Goal: Find specific page/section

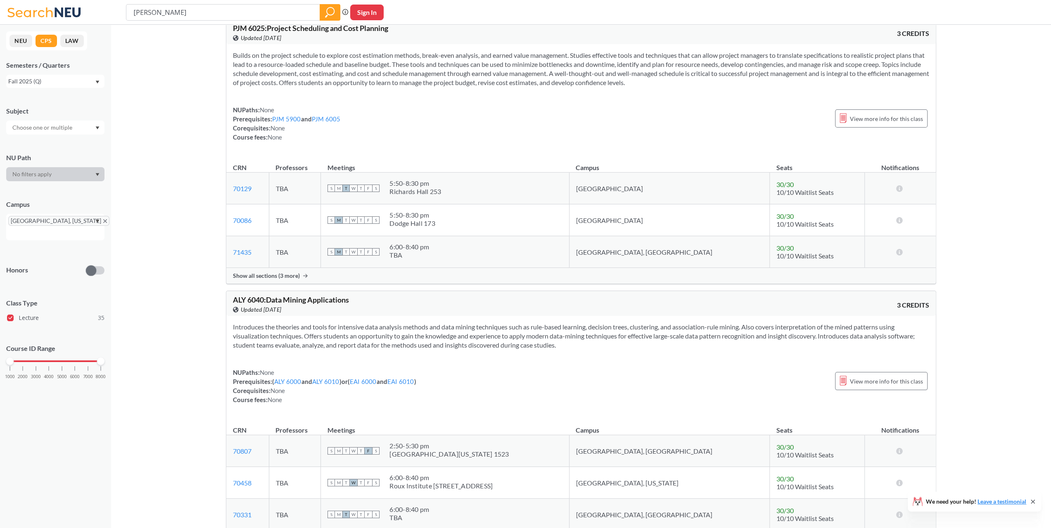
scroll to position [2895, 0]
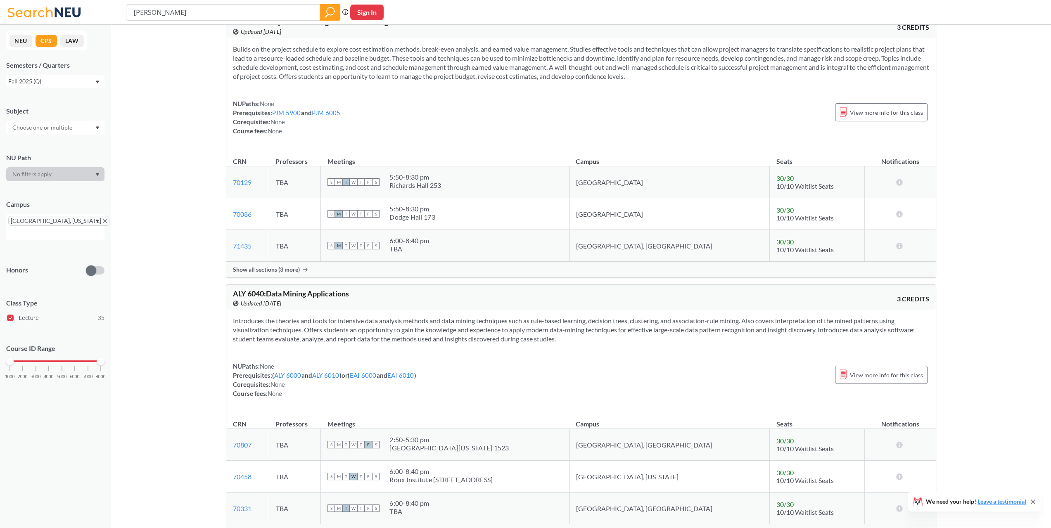
click at [95, 83] on icon "Dropdown arrow" at bounding box center [97, 82] width 4 height 3
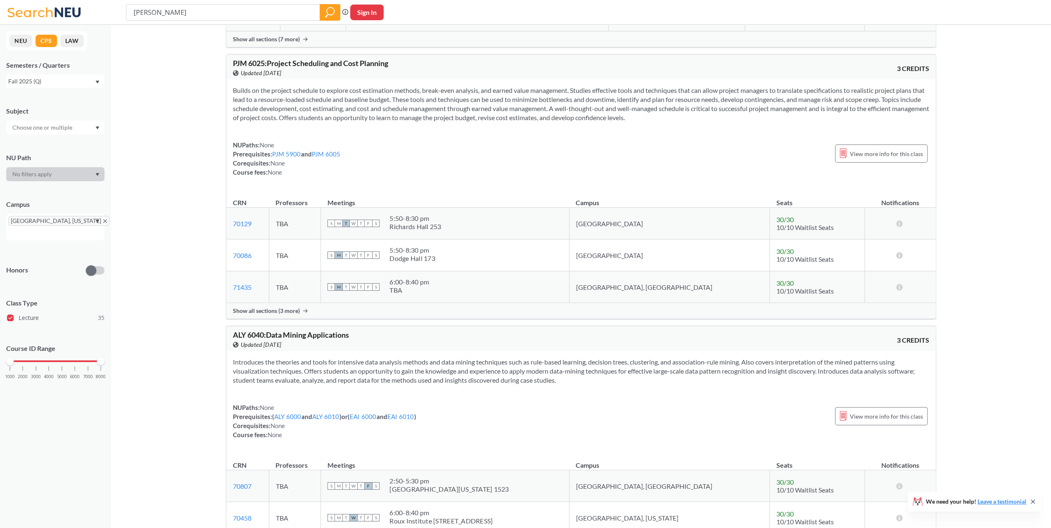
click at [104, 95] on div "NEU CPS LAW Semesters / Quarters Fall 2025 (Q) Subject [GEOGRAPHIC_DATA] [GEOGR…" at bounding box center [55, 276] width 111 height 503
click at [97, 83] on icon "Dropdown arrow" at bounding box center [97, 82] width 4 height 3
click at [98, 131] on div at bounding box center [55, 128] width 98 height 14
drag, startPoint x: 123, startPoint y: 111, endPoint x: 95, endPoint y: 82, distance: 40.0
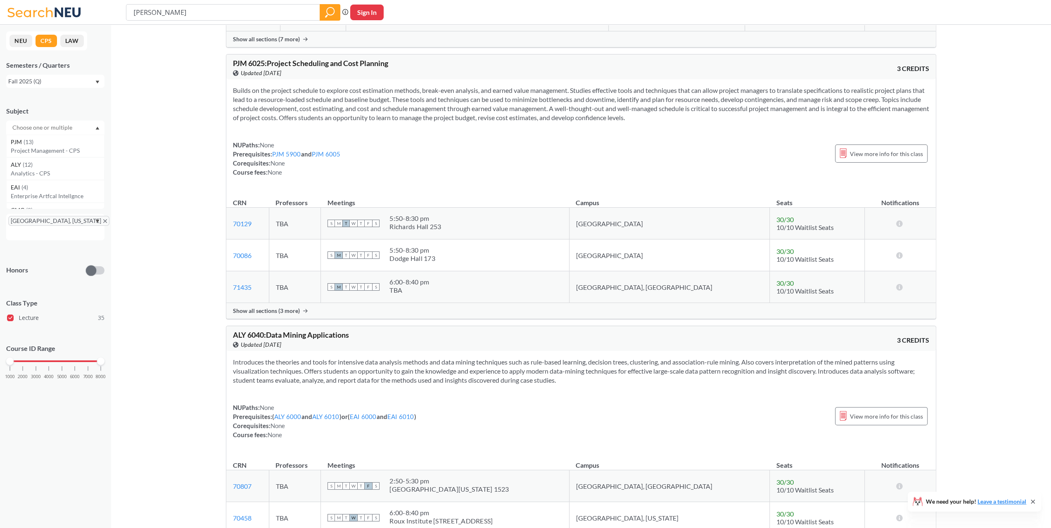
click at [93, 80] on div "Fall 2025 (Q)" at bounding box center [51, 81] width 86 height 9
click at [65, 138] on div "Spring 2025 (Q)" at bounding box center [55, 144] width 98 height 23
